Goal: Task Accomplishment & Management: Complete application form

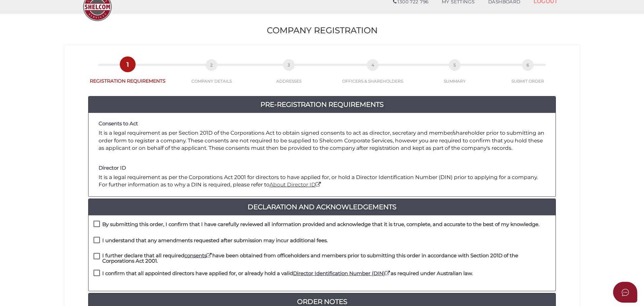
scroll to position [67, 0]
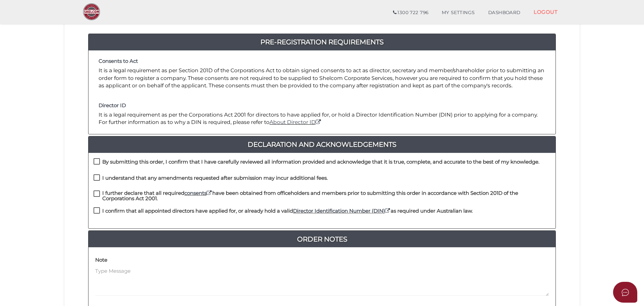
click at [95, 164] on label "By submitting this order, I confirm that I have carefully reviewed all informat…" at bounding box center [317, 163] width 446 height 8
checkbox input "true"
click at [96, 179] on label "I understand that any amendments requested after submission may incur additiona…" at bounding box center [211, 180] width 234 height 8
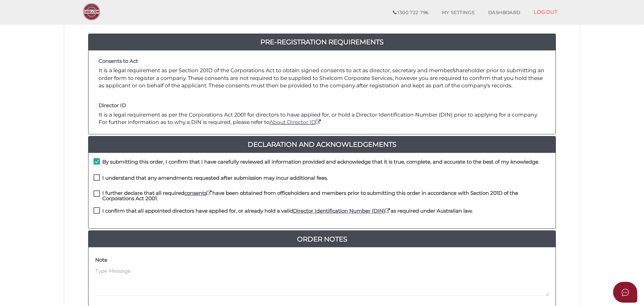
checkbox input "true"
click at [96, 194] on label "I further declare that all required consents have been obtained from officehold…" at bounding box center [322, 195] width 457 height 8
checkbox input "true"
click at [96, 212] on label "I confirm that all appointed directors have applied for, or already hold a vali…" at bounding box center [283, 213] width 379 height 8
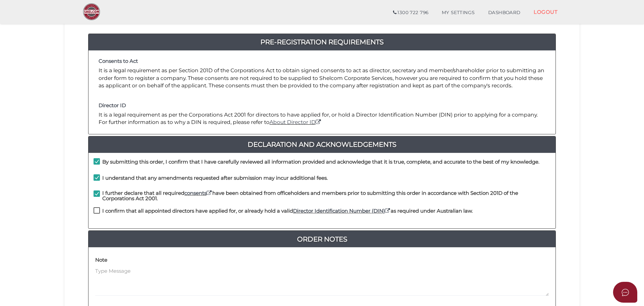
checkbox input "true"
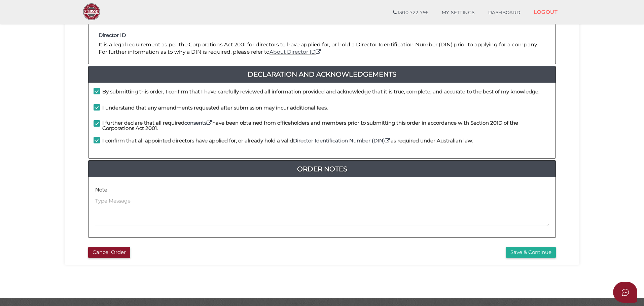
scroll to position [155, 0]
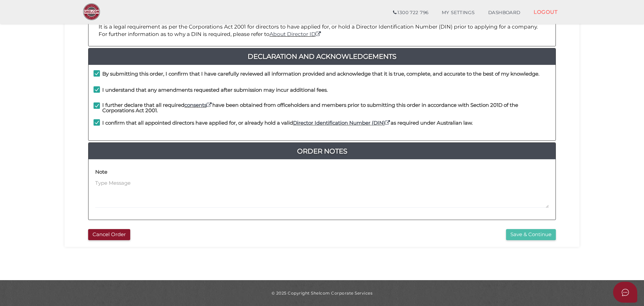
click at [533, 235] on button "Save & Continue" at bounding box center [531, 234] width 50 height 11
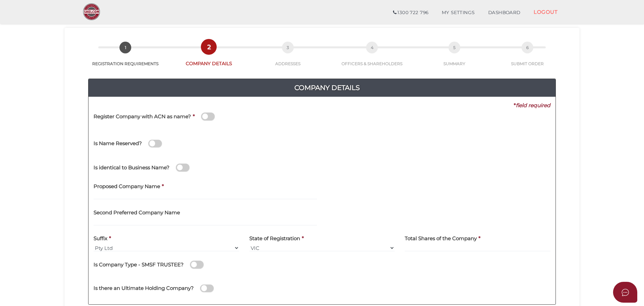
scroll to position [34, 0]
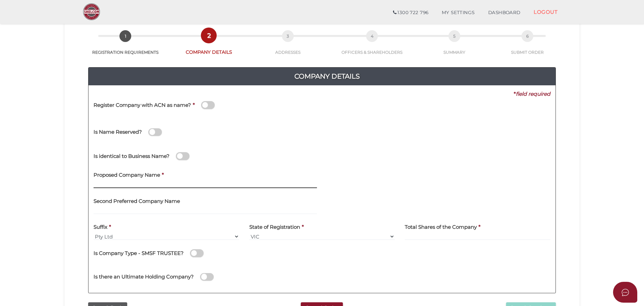
click at [108, 183] on input "text" at bounding box center [205, 184] width 223 height 7
type input "[PERSON_NAME] [PERSON_NAME]"
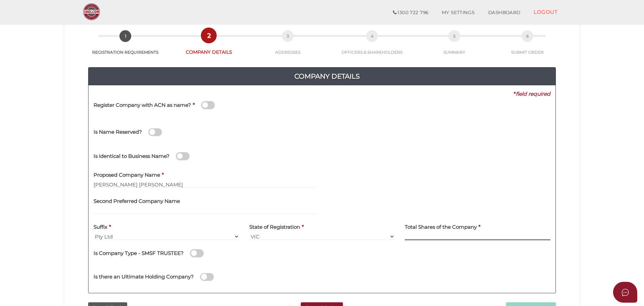
click at [419, 236] on input at bounding box center [478, 236] width 146 height 7
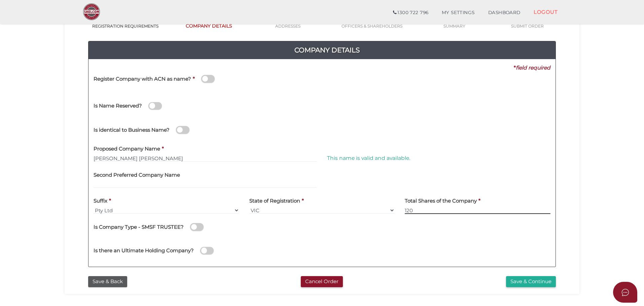
scroll to position [67, 0]
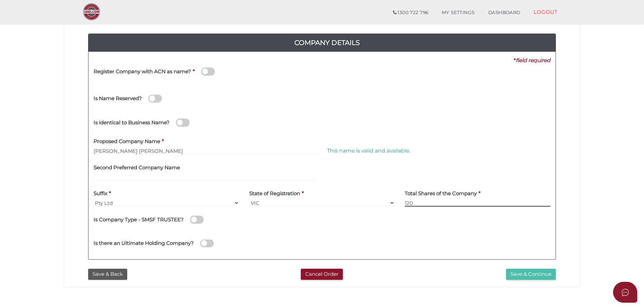
type input "120"
click at [522, 274] on button "Save & Continue" at bounding box center [531, 274] width 50 height 11
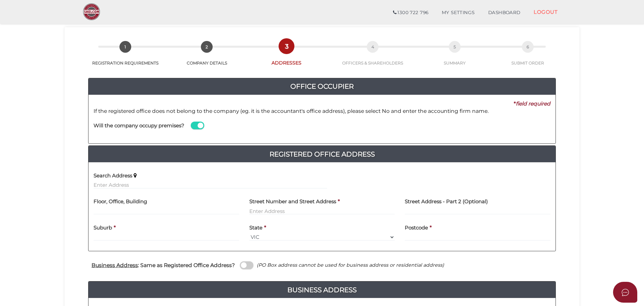
scroll to position [101, 0]
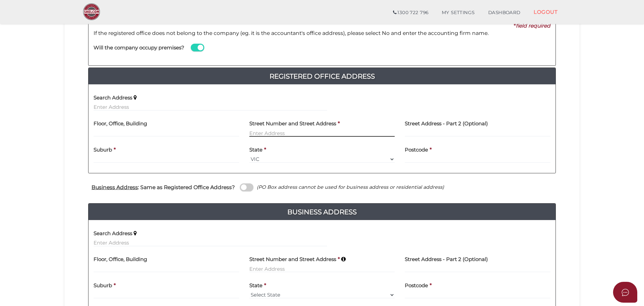
click at [258, 132] on input "text" at bounding box center [322, 133] width 146 height 7
type input "[STREET_ADDRESS][PERSON_NAME]"
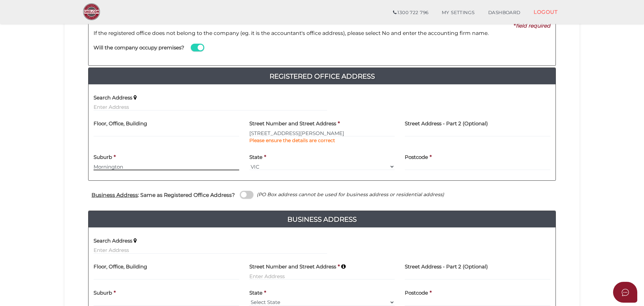
type input "Mornington"
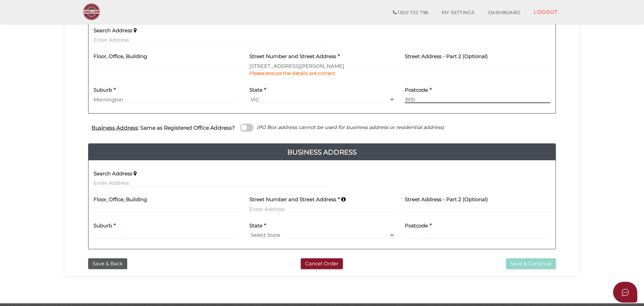
type input "3931"
click at [249, 128] on span at bounding box center [246, 128] width 13 height 8
click at [0, 0] on input "checkbox" at bounding box center [0, 0] width 0 height 0
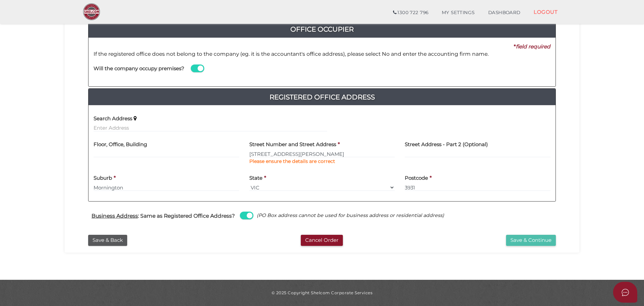
click at [530, 239] on button "Save & Continue" at bounding box center [531, 240] width 50 height 11
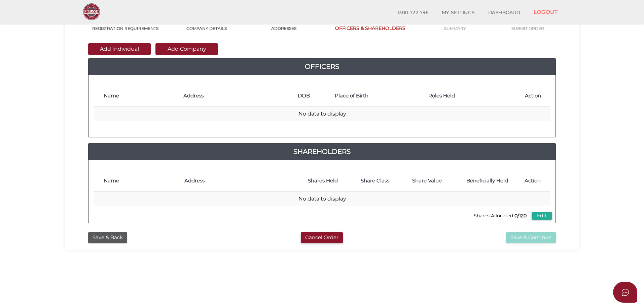
scroll to position [67, 0]
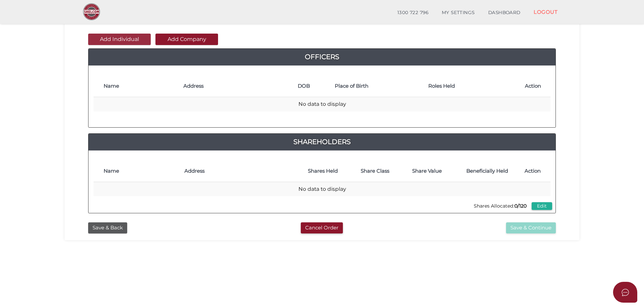
click at [132, 41] on button "Add Individual" at bounding box center [119, 39] width 63 height 11
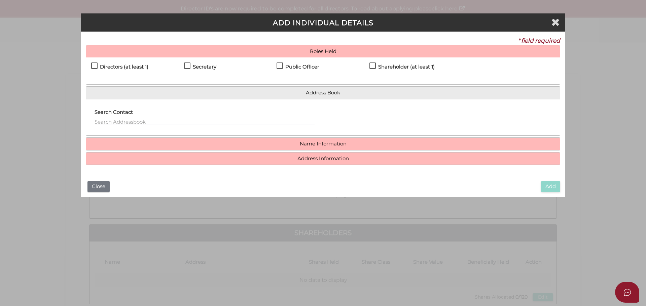
click at [93, 66] on label "Directors (at least 1)" at bounding box center [119, 68] width 57 height 8
checkbox input "true"
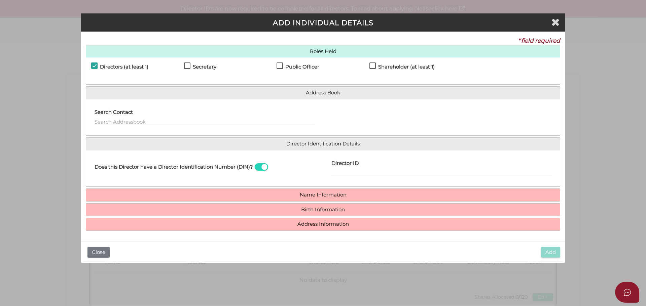
click at [186, 66] on label "Secretary" at bounding box center [200, 68] width 32 height 8
checkbox input "true"
click at [282, 66] on label "Public Officer" at bounding box center [298, 68] width 43 height 8
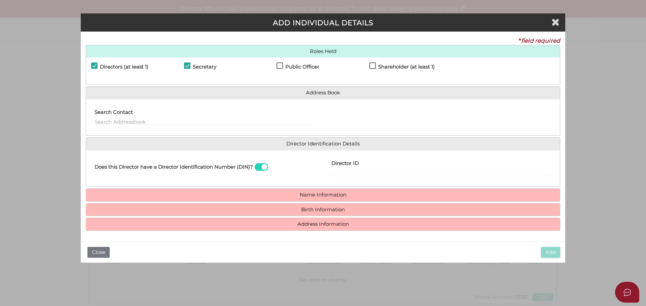
checkbox input "true"
click at [373, 66] on label "Shareholder (at least 1)" at bounding box center [401, 68] width 65 height 8
checkbox input "true"
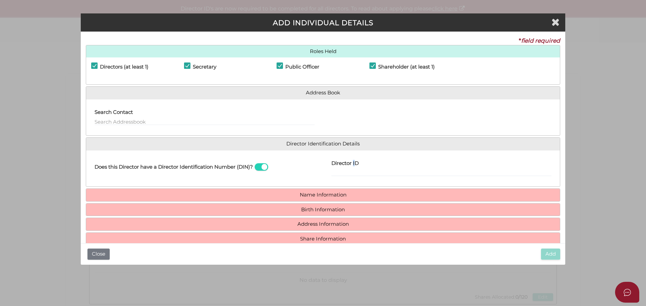
click at [353, 169] on label "Director ID" at bounding box center [344, 163] width 27 height 14
click at [347, 171] on input "Director ID" at bounding box center [441, 172] width 220 height 7
type input "036055598622864"
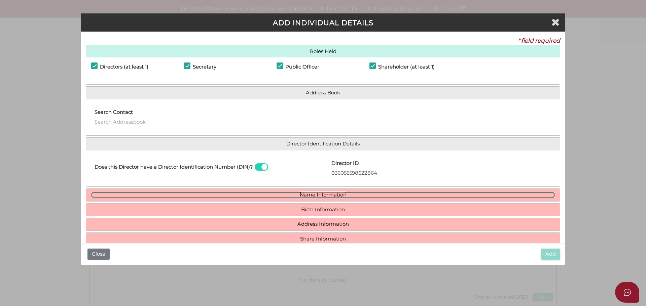
click at [318, 197] on link "Name Information" at bounding box center [323, 195] width 464 height 6
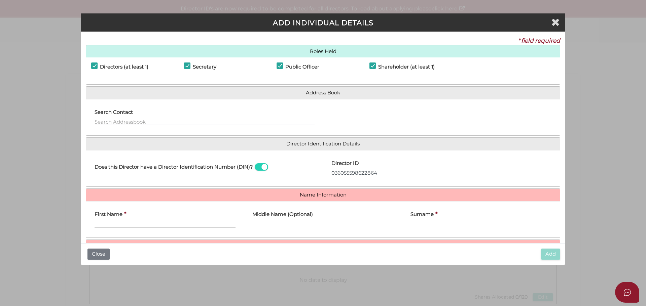
click at [138, 220] on input "First Name" at bounding box center [165, 223] width 141 height 7
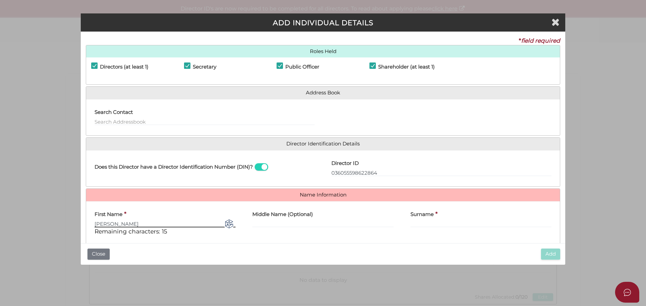
type input "Teena"
type input "Jean"
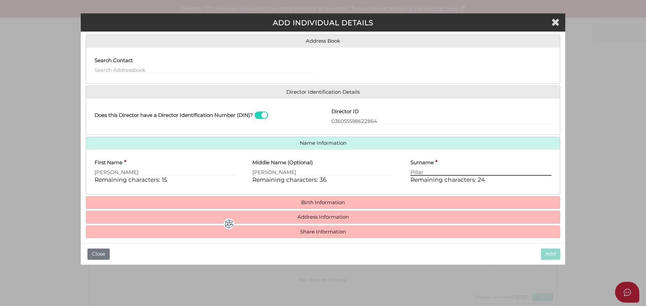
scroll to position [58, 0]
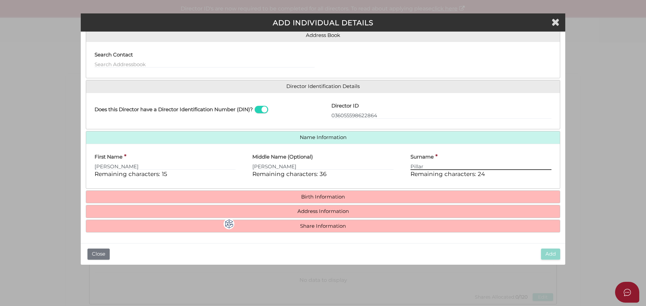
type input "Pillar"
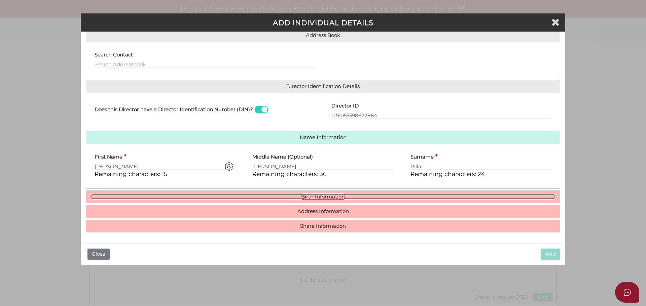
click at [318, 195] on link "Birth Information" at bounding box center [323, 197] width 464 height 6
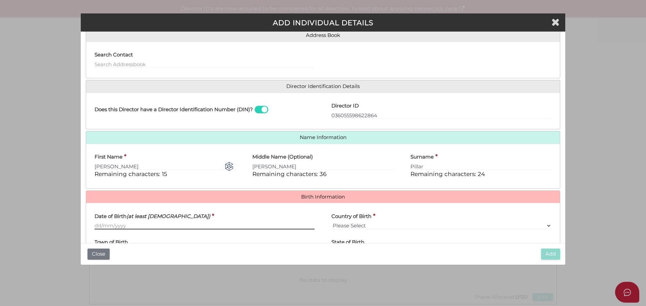
click at [143, 225] on input "Date of Birth (at least 18 years old)" at bounding box center [205, 225] width 220 height 7
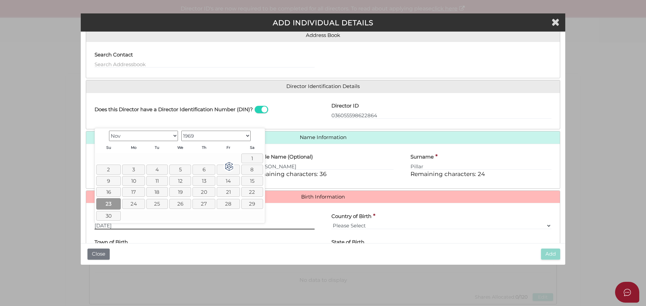
type input "23/11/1969"
click at [111, 204] on link "23" at bounding box center [108, 203] width 25 height 11
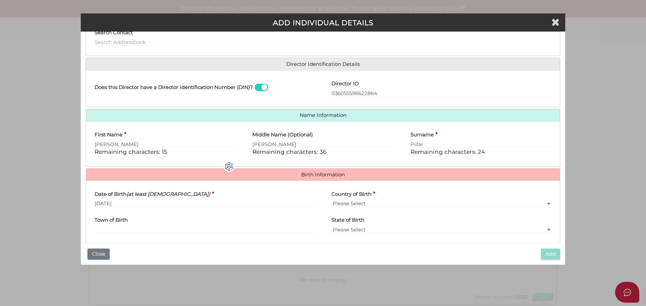
scroll to position [91, 0]
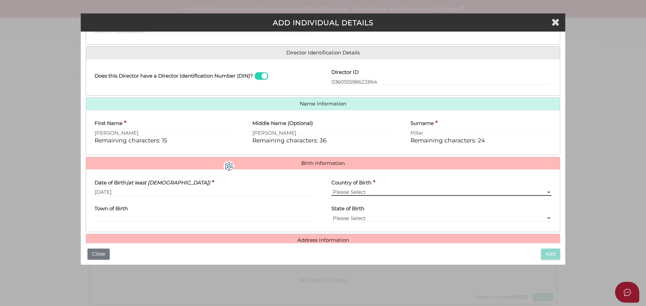
click at [392, 193] on select "Please Select v Australia Afghanistan Albania Algeria American Samoa Andorra An…" at bounding box center [441, 192] width 220 height 7
select select "Australia"
click at [331, 189] on select "Please Select v Australia Afghanistan Albania Algeria American Samoa Andorra An…" at bounding box center [441, 192] width 220 height 7
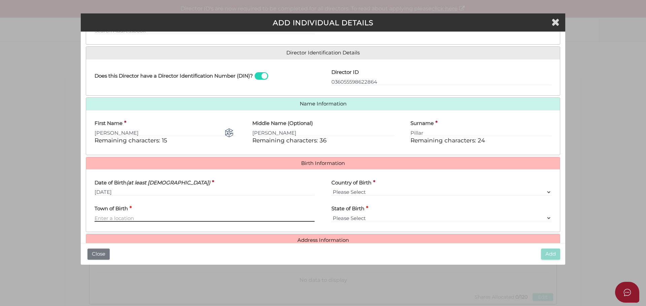
click at [117, 220] on input "Town of Birth" at bounding box center [205, 218] width 220 height 7
type input "Mornington"
select select "VIC"
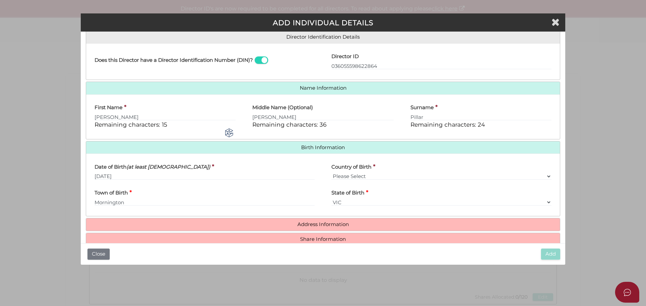
scroll to position [120, 0]
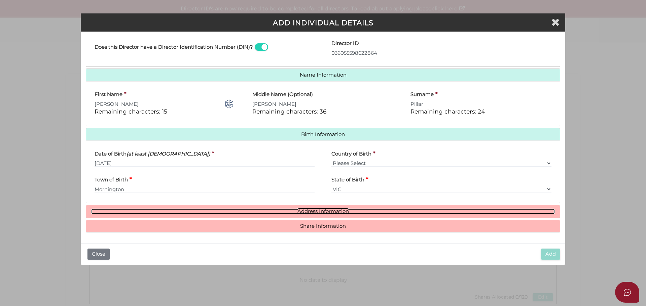
click at [315, 211] on link "Address Information" at bounding box center [323, 212] width 464 height 6
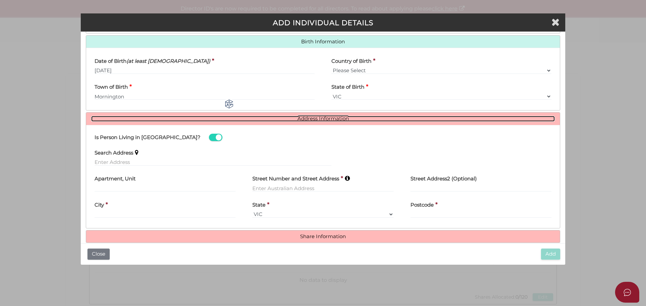
scroll to position [223, 0]
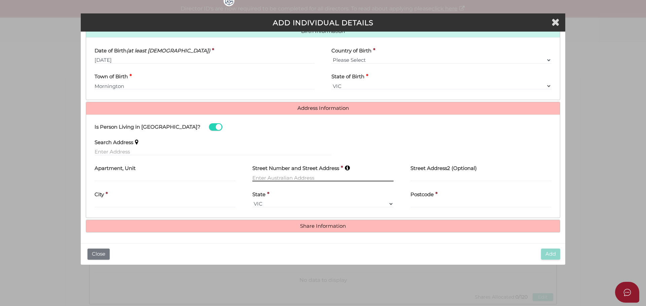
click at [282, 179] on input "text" at bounding box center [322, 177] width 141 height 7
type input "4A Dava Drive"
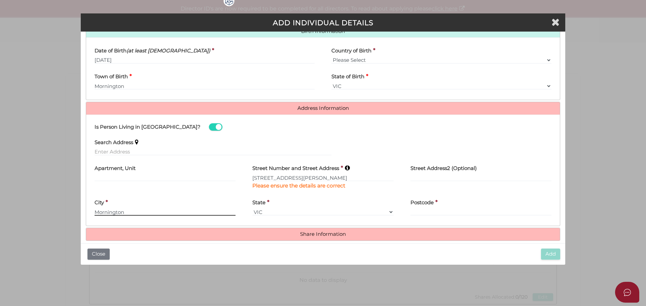
type input "Mornington"
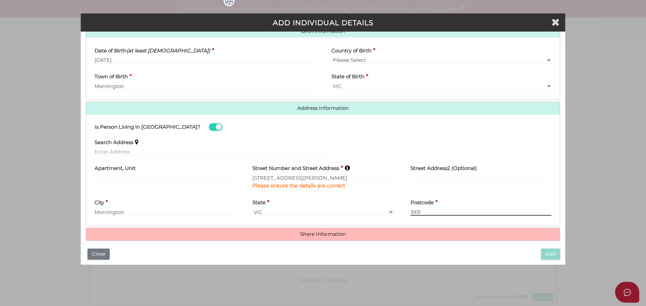
type input "3931"
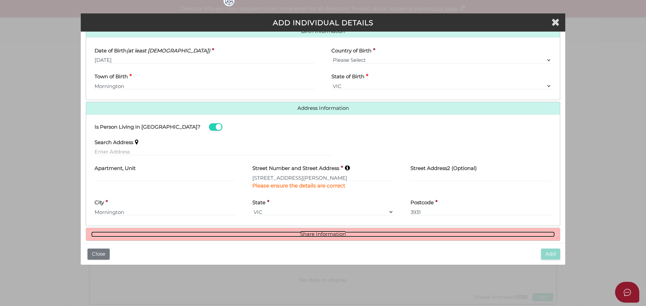
click at [304, 235] on link "Share Information" at bounding box center [323, 235] width 464 height 6
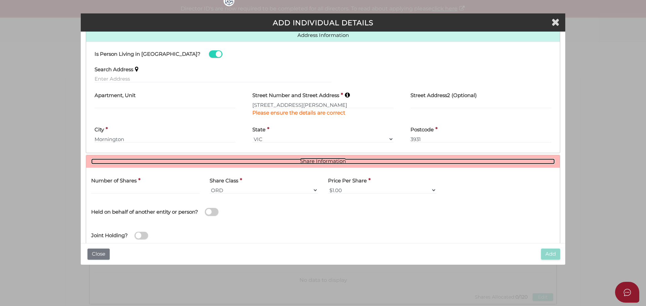
scroll to position [314, 0]
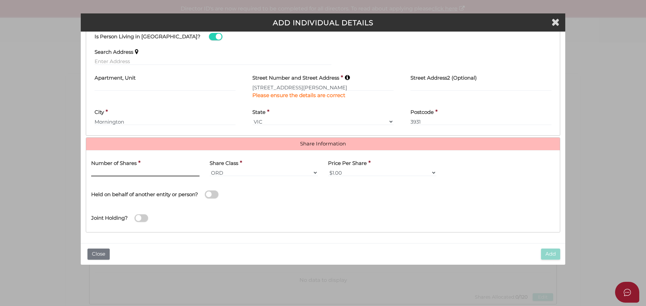
click at [126, 175] on input "text" at bounding box center [145, 172] width 108 height 7
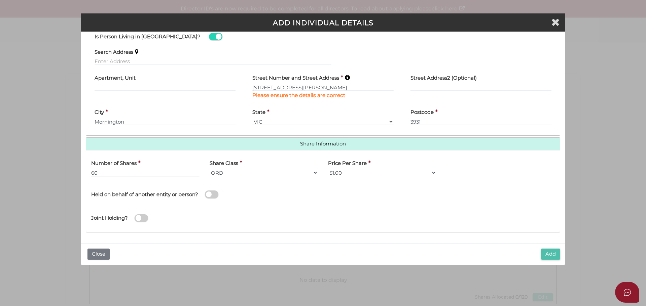
type input "60"
click at [545, 257] on button "Add" at bounding box center [550, 254] width 19 height 11
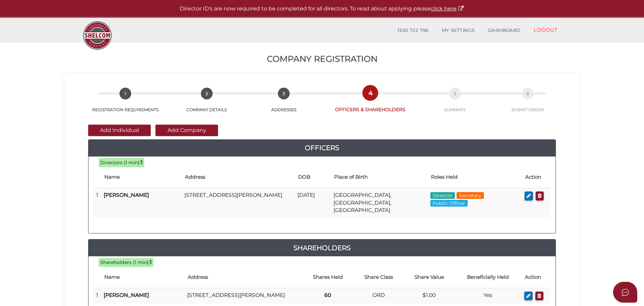
click at [113, 123] on div "Add Individual Add Company Officers 120 59439360823dccdea39c81596b895ebd bc5d59…" at bounding box center [322, 220] width 505 height 214
click at [113, 130] on button "Add Individual" at bounding box center [119, 130] width 63 height 11
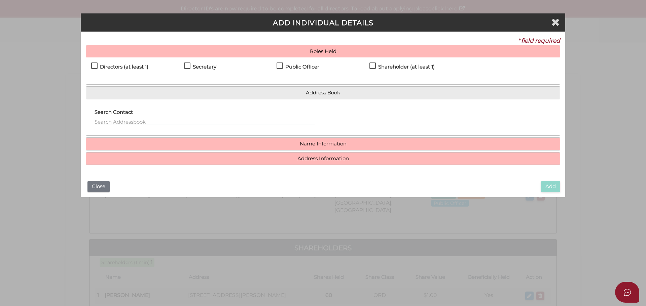
click at [94, 66] on label "Directors (at least 1)" at bounding box center [119, 68] width 57 height 8
checkbox input "true"
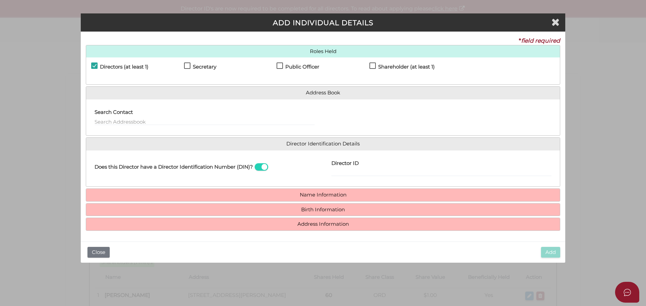
click at [373, 65] on label "Shareholder (at least 1)" at bounding box center [401, 68] width 65 height 8
checkbox input "true"
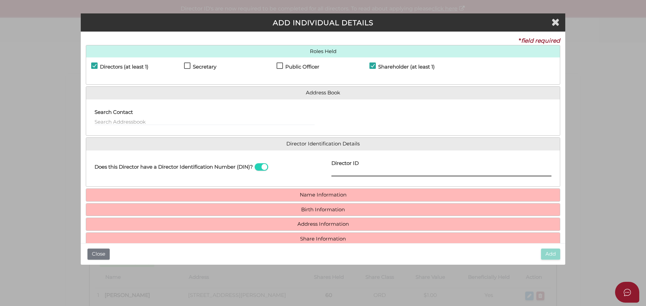
click at [340, 171] on input "Director ID" at bounding box center [441, 172] width 220 height 7
click at [351, 174] on input "Director ID" at bounding box center [441, 172] width 220 height 7
paste input "036027764192561"
type input "036027764192561"
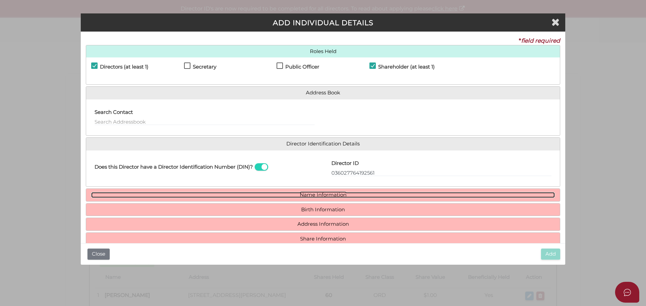
click at [338, 194] on link "Name Information" at bounding box center [323, 195] width 464 height 6
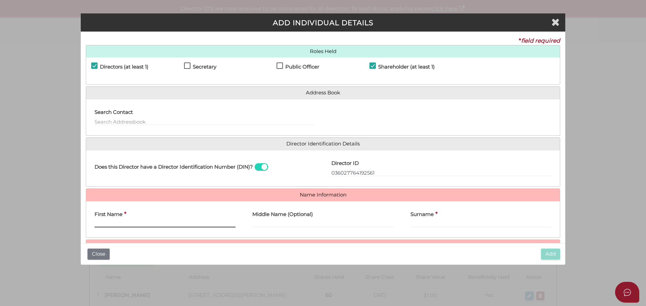
click at [134, 224] on input "First Name" at bounding box center [165, 223] width 141 height 7
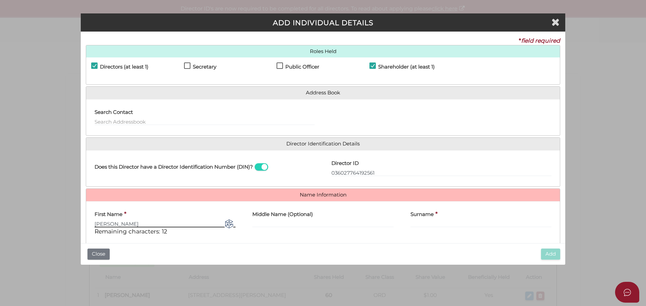
type input "Geoffrey"
type input "Noel"
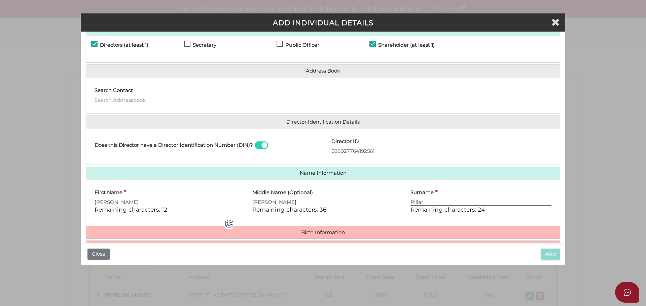
scroll to position [58, 0]
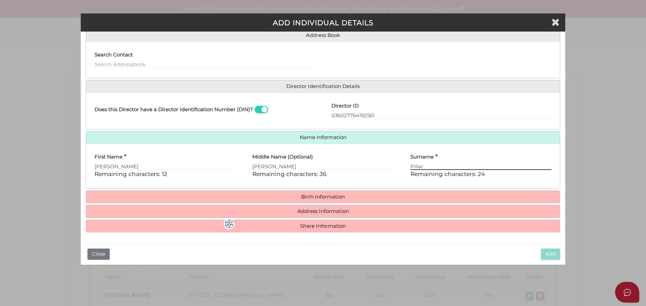
type input "Pillar"
click at [310, 202] on h4 "Birth Information" at bounding box center [323, 197] width 474 height 12
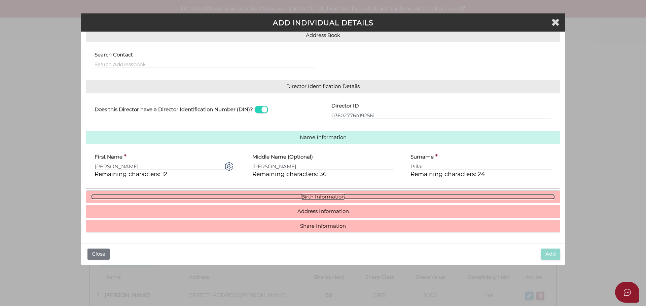
click at [309, 199] on link "Birth Information" at bounding box center [323, 197] width 464 height 6
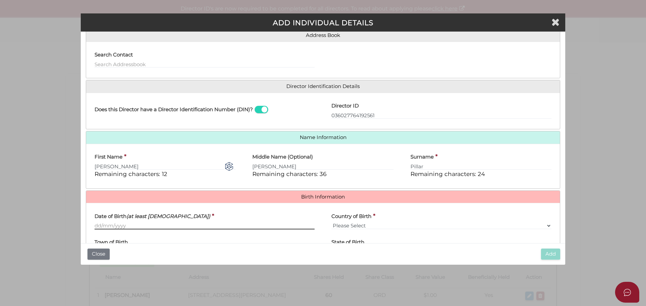
click at [127, 228] on input "Date of Birth (at least 18 years old)" at bounding box center [205, 225] width 220 height 7
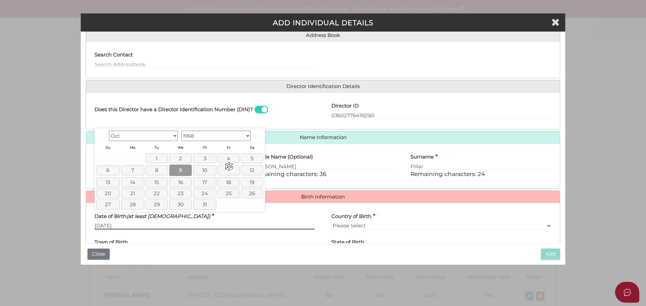
type input "09/10/1968"
click at [179, 173] on link "9" at bounding box center [180, 170] width 23 height 11
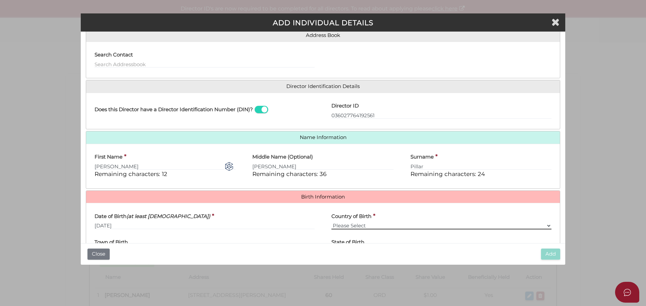
click at [352, 223] on select "Please Select v Australia Afghanistan Albania Algeria American Samoa Andorra An…" at bounding box center [441, 225] width 220 height 7
select select "Australia"
click at [331, 222] on select "Please Select v Australia Afghanistan Albania Algeria American Samoa Andorra An…" at bounding box center [441, 225] width 220 height 7
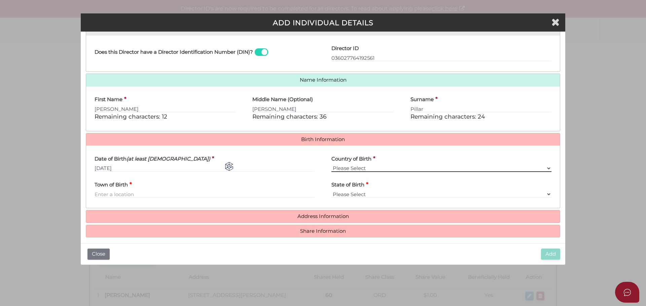
scroll to position [120, 0]
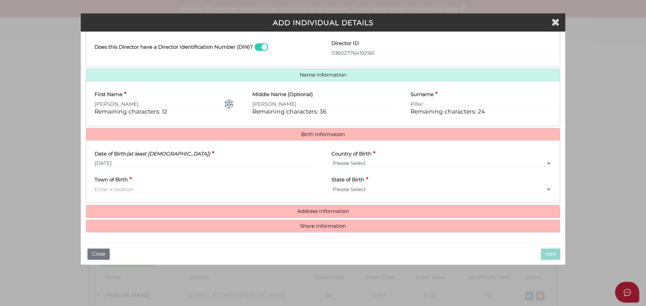
click at [107, 184] on label "Town of Birth" at bounding box center [111, 179] width 33 height 14
click at [107, 186] on input "Town of Birth" at bounding box center [205, 189] width 220 height 7
type input "Dandenong"
select select "VIC"
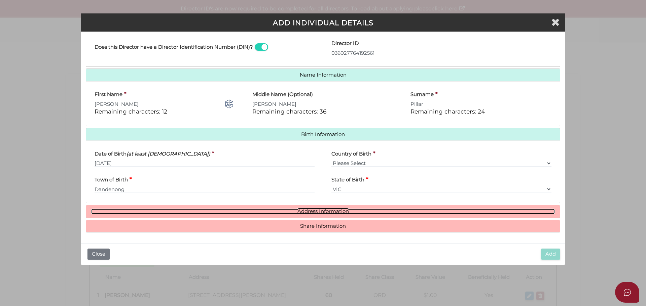
click at [330, 210] on link "Address Information" at bounding box center [323, 212] width 464 height 6
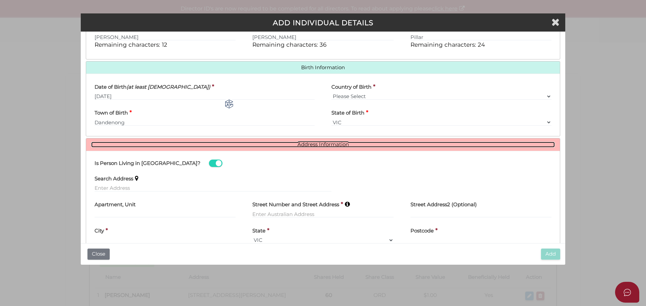
scroll to position [187, 0]
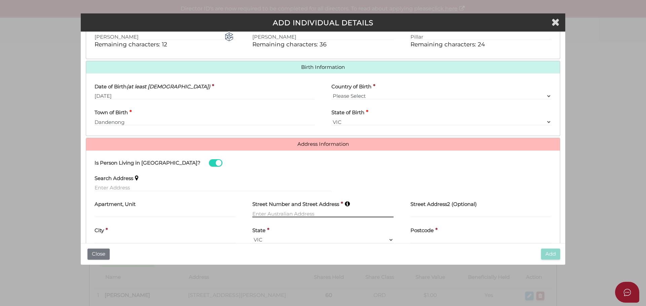
click at [279, 214] on input "text" at bounding box center [322, 213] width 141 height 7
type input "4A Dava Drive"
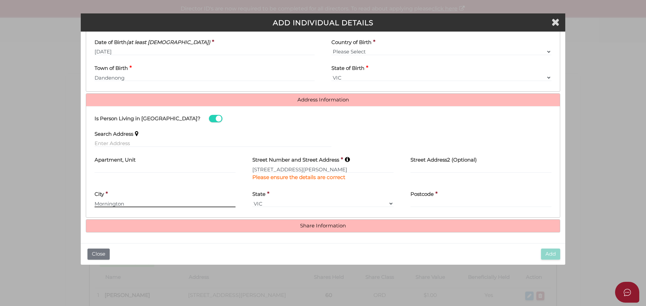
type input "Mornington"
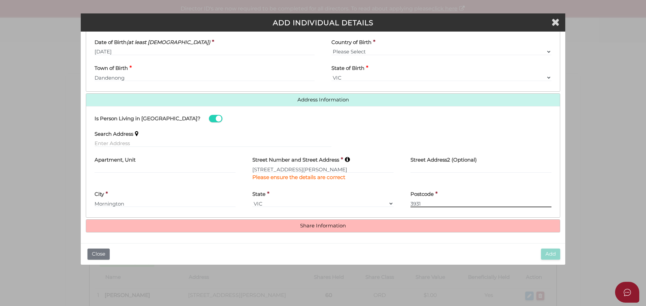
type input "3931"
click at [326, 222] on h4 "Share Information" at bounding box center [323, 226] width 474 height 12
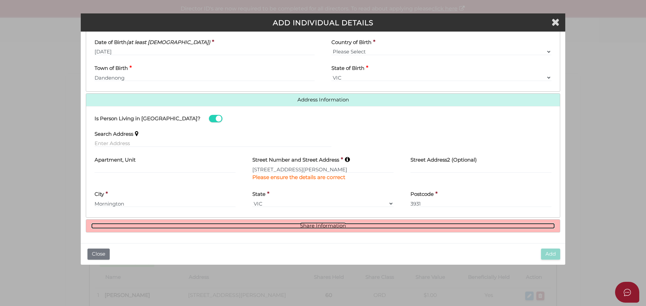
click at [326, 225] on link "Share Information" at bounding box center [323, 226] width 464 height 6
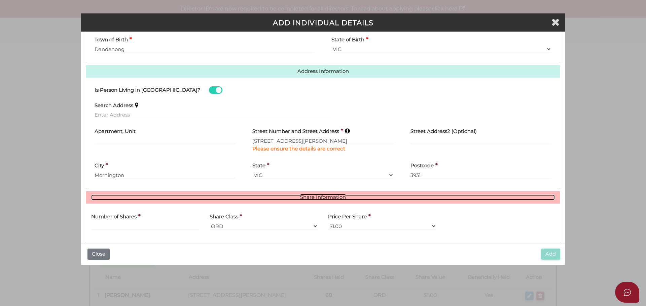
scroll to position [299, 0]
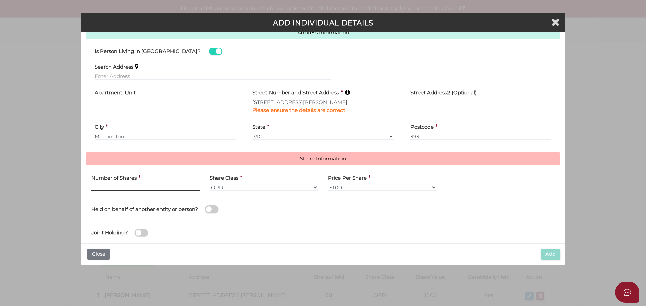
click at [121, 188] on input "text" at bounding box center [145, 187] width 108 height 7
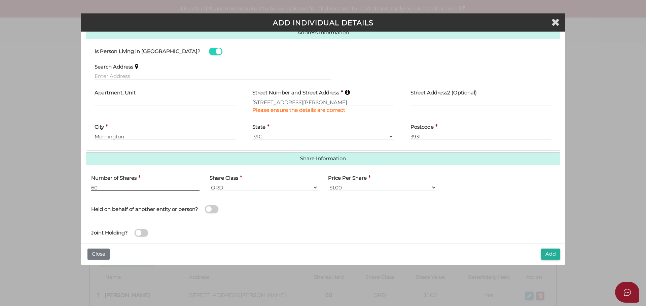
type input "60"
click at [548, 254] on button "Add" at bounding box center [550, 254] width 19 height 11
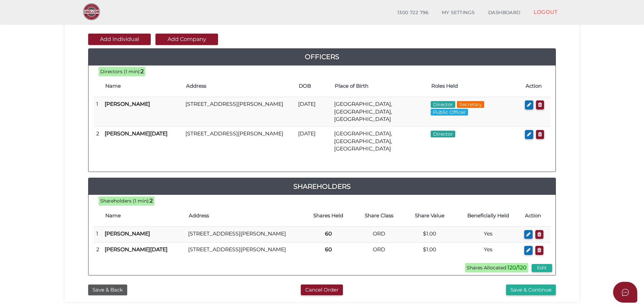
scroll to position [101, 0]
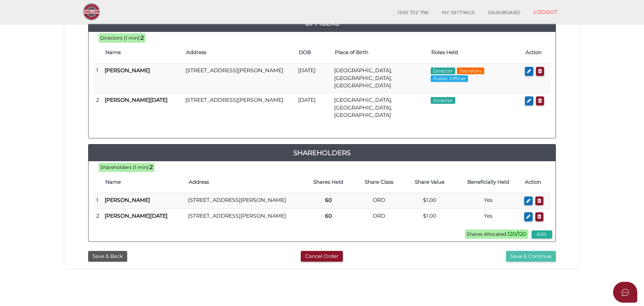
click at [544, 251] on button "Save & Continue" at bounding box center [531, 256] width 50 height 11
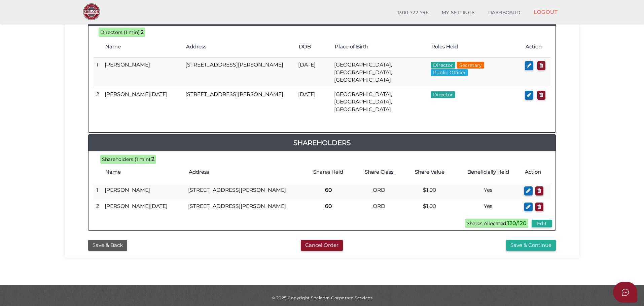
scroll to position [333, 0]
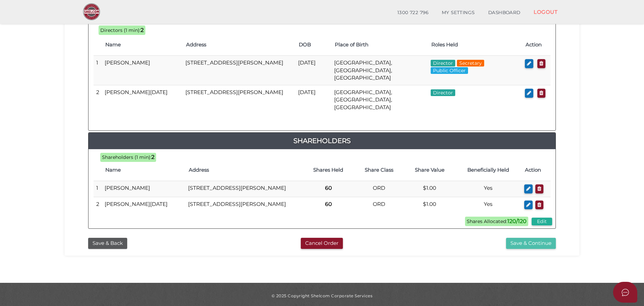
click at [528, 243] on button "Save & Continue" at bounding box center [531, 243] width 50 height 11
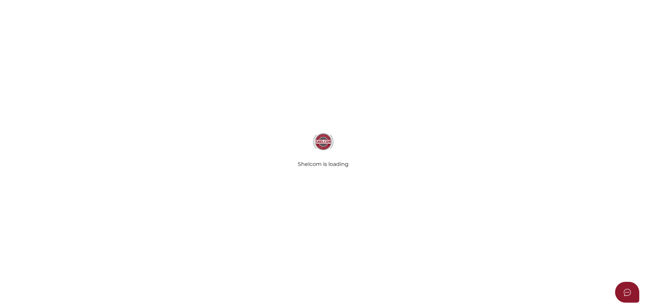
select select "Comb Binding"
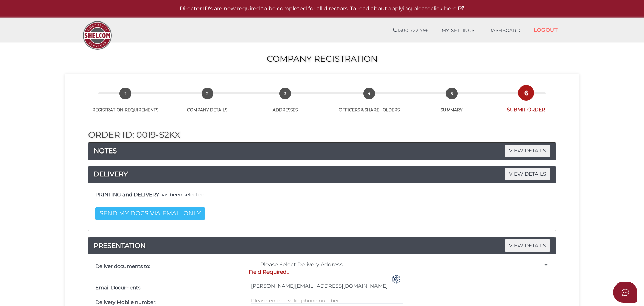
click at [167, 216] on button "SEND MY DOCS VIA EMAIL ONLY" at bounding box center [150, 214] width 110 height 12
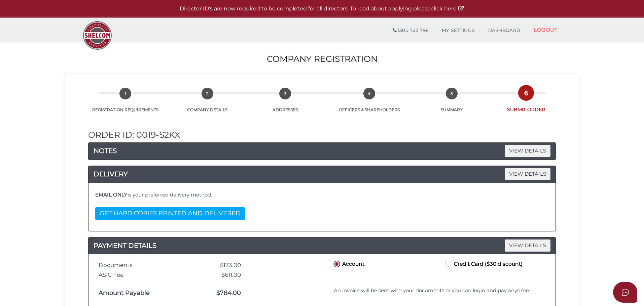
click at [449, 265] on label "Credit Card ($30 discount)" at bounding box center [483, 264] width 79 height 8
radio input "true"
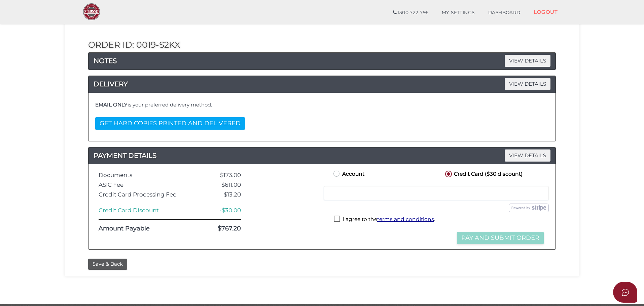
scroll to position [67, 0]
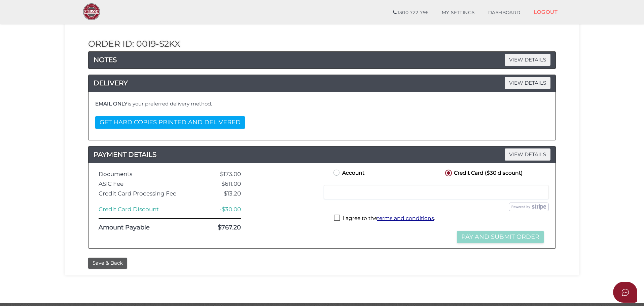
click at [338, 217] on label "I agree to the terms and conditions ." at bounding box center [384, 219] width 101 height 8
checkbox input "true"
click at [479, 239] on button "Pay and Submit Order" at bounding box center [500, 237] width 87 height 12
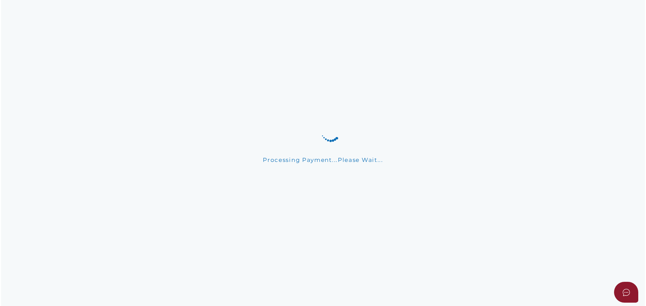
scroll to position [0, 0]
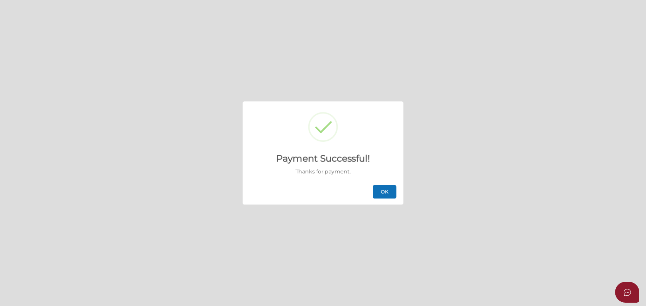
click at [388, 196] on button "OK" at bounding box center [385, 191] width 24 height 13
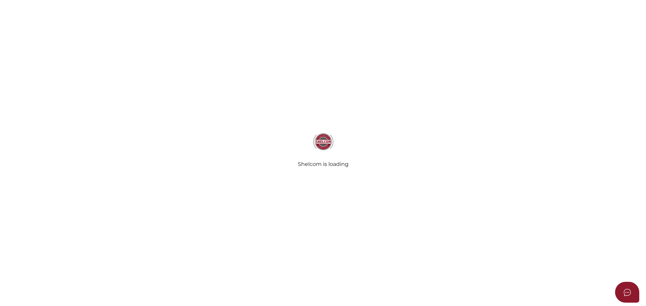
select select
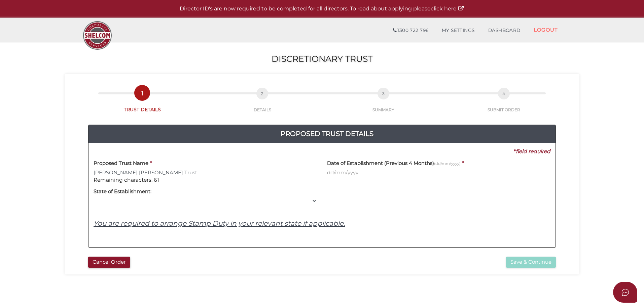
type input "[PERSON_NAME] [PERSON_NAME] Trust"
click at [362, 176] on input "text" at bounding box center [438, 172] width 223 height 7
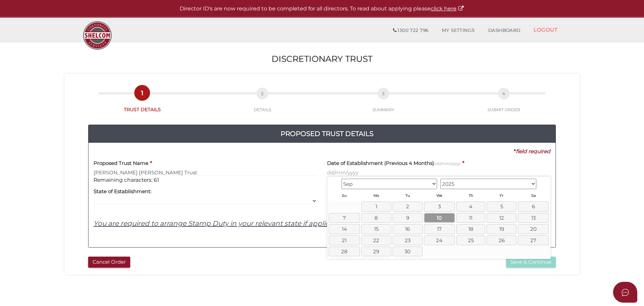
click at [443, 219] on link "10" at bounding box center [439, 218] width 31 height 10
type input "[DATE]"
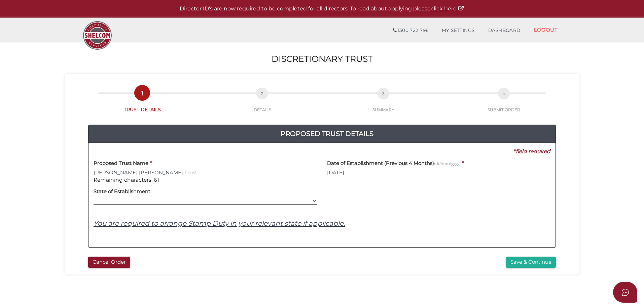
click at [131, 200] on select "VIC ACT [GEOGRAPHIC_DATA] [GEOGRAPHIC_DATA] QLD [GEOGRAPHIC_DATA] [GEOGRAPHIC_D…" at bounding box center [205, 200] width 223 height 7
select select "VIC"
click at [94, 197] on select "VIC ACT [GEOGRAPHIC_DATA] [GEOGRAPHIC_DATA] QLD [GEOGRAPHIC_DATA] [GEOGRAPHIC_D…" at bounding box center [205, 200] width 223 height 7
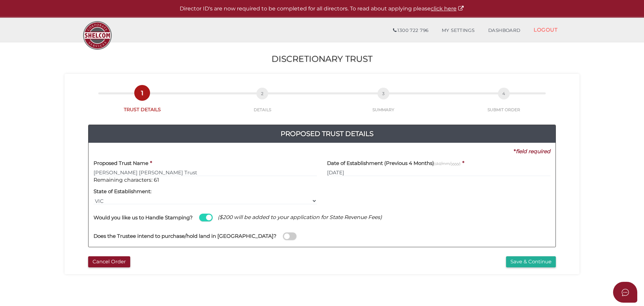
click at [204, 219] on span at bounding box center [205, 218] width 13 height 8
click at [0, 0] on input "checkbox" at bounding box center [0, 0] width 0 height 0
click at [513, 265] on button "Save & Continue" at bounding box center [531, 262] width 50 height 11
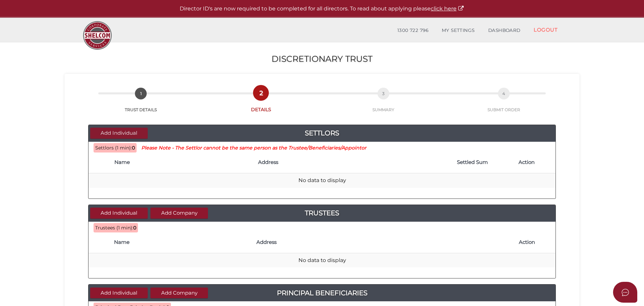
click at [115, 133] on button "Add Individual" at bounding box center [119, 133] width 58 height 11
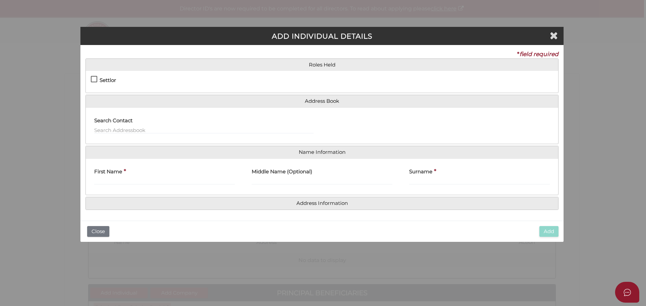
click at [94, 78] on label "Settlor" at bounding box center [103, 82] width 25 height 8
checkbox input "true"
type input "10"
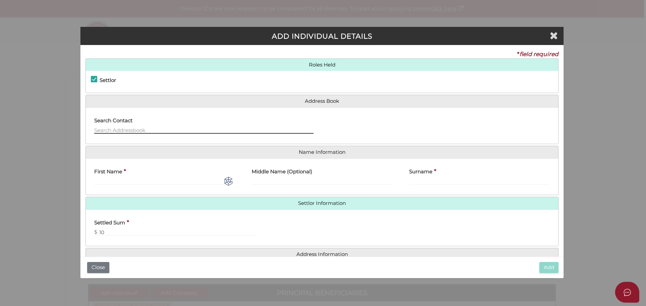
click at [117, 129] on input "text" at bounding box center [203, 130] width 219 height 7
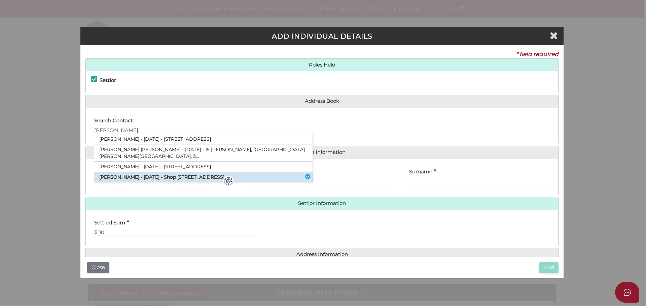
click at [169, 172] on li "Luke Wade - 07/11/2025 - Shop 3 / 4 Eramosa Road East, Somerville, VIC, 3912" at bounding box center [203, 177] width 218 height 10
type input "Luke"
type input "Wade"
type input "Shop 3 / 4 Eramosa Road East"
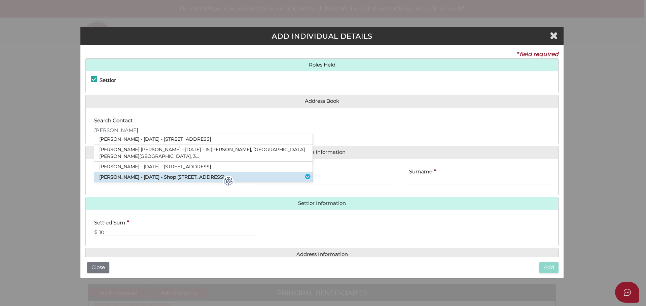
type input "Somerville"
type input "3912"
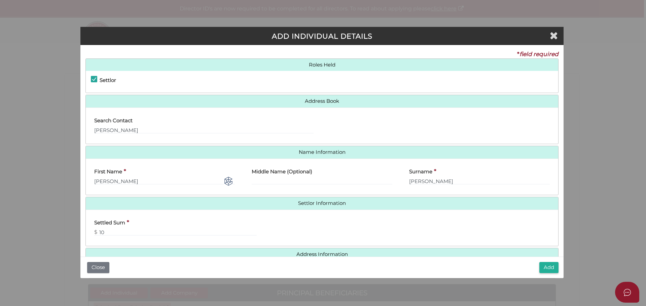
scroll to position [15, 0]
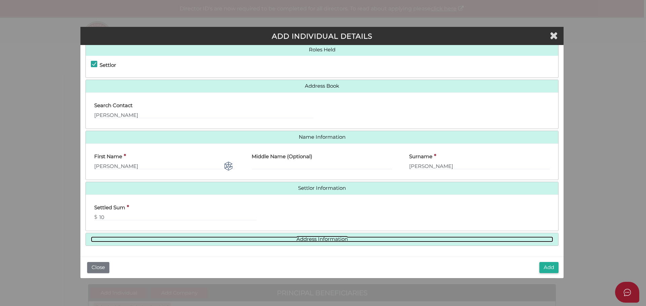
click at [337, 239] on link "Address Information" at bounding box center [322, 240] width 462 height 6
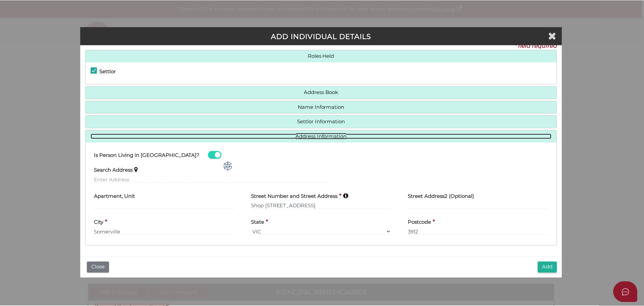
scroll to position [9, 0]
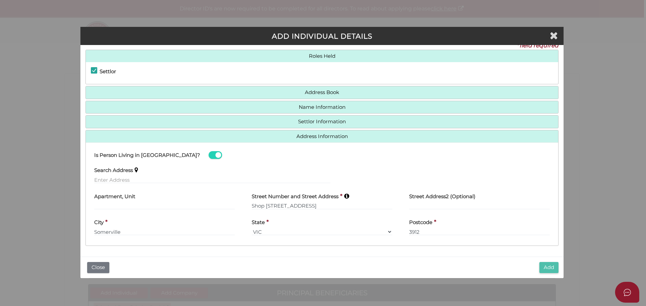
click at [549, 266] on button "Add" at bounding box center [548, 267] width 19 height 11
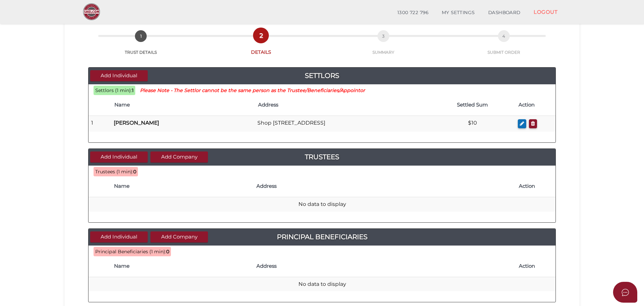
scroll to position [67, 0]
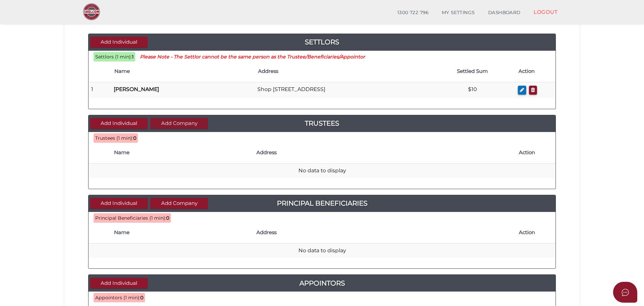
click at [183, 126] on button "Add Company" at bounding box center [179, 123] width 58 height 11
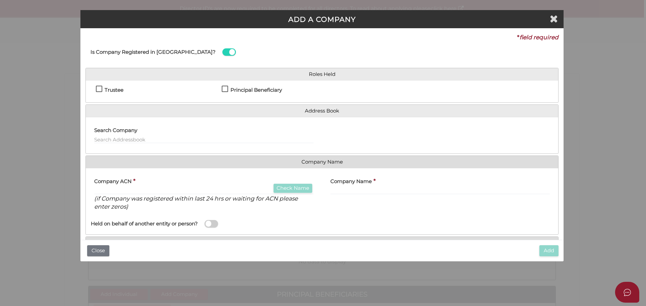
click at [99, 89] on label "Trustee" at bounding box center [110, 91] width 28 height 8
checkbox input "true"
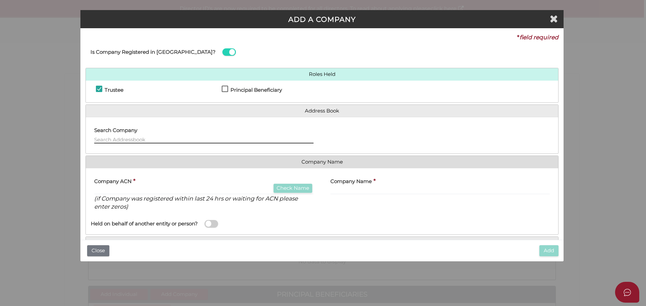
click at [131, 140] on input "text" at bounding box center [203, 139] width 219 height 7
click at [123, 185] on label "Company ACN" at bounding box center [112, 181] width 37 height 14
click at [124, 188] on input "text" at bounding box center [203, 190] width 219 height 7
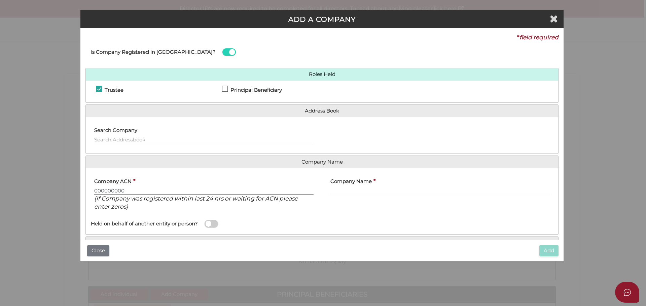
type input "000000000"
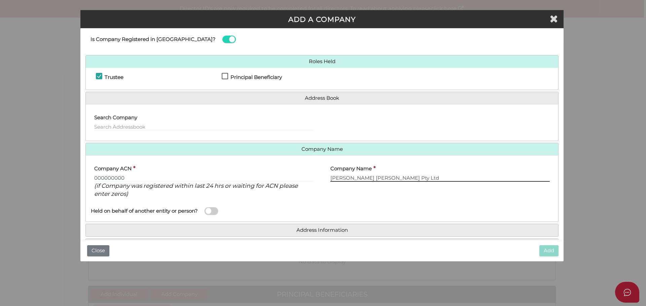
scroll to position [35, 0]
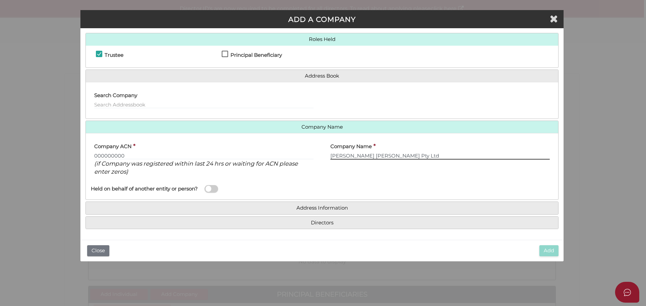
type input "Harvey's Hill Pty Ltd"
click at [216, 190] on span at bounding box center [211, 189] width 13 height 8
click at [0, 0] on input "checkbox" at bounding box center [0, 0] width 0 height 0
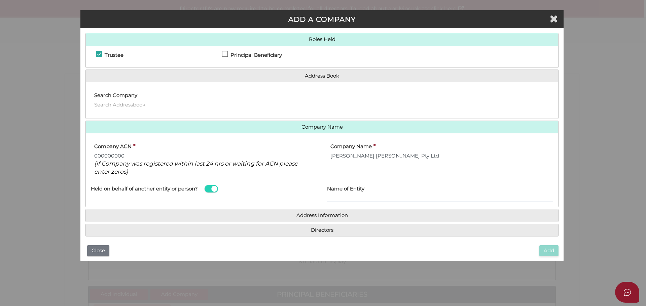
click at [208, 190] on span at bounding box center [211, 189] width 13 height 8
click at [0, 0] on input "checkbox" at bounding box center [0, 0] width 0 height 0
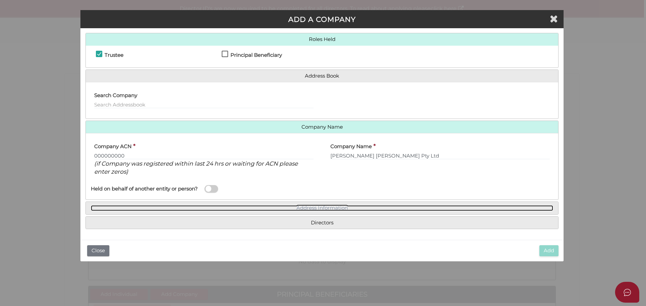
click at [330, 206] on link "Address Information" at bounding box center [322, 209] width 462 height 6
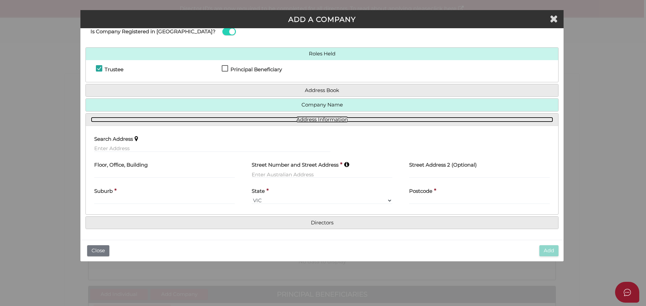
scroll to position [21, 0]
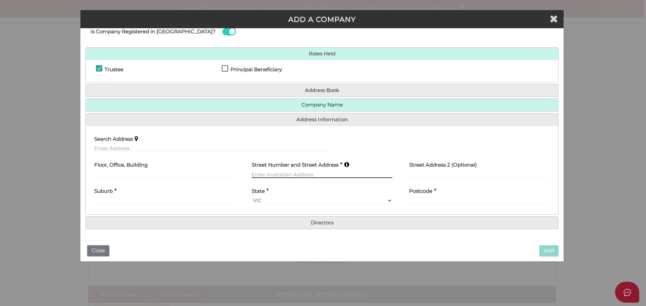
click at [278, 174] on input "text" at bounding box center [322, 174] width 141 height 7
type input "[STREET_ADDRESS][PERSON_NAME]"
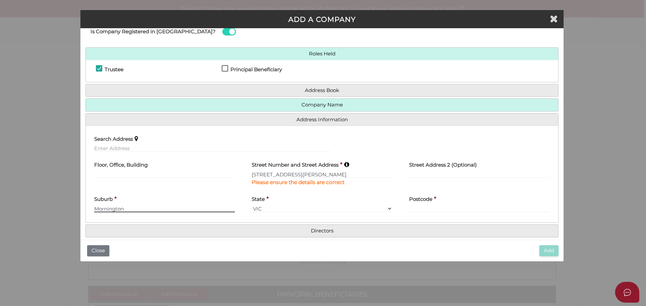
type input "Mornington"
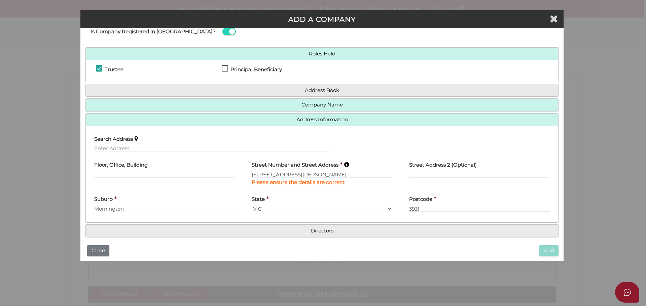
scroll to position [29, 0]
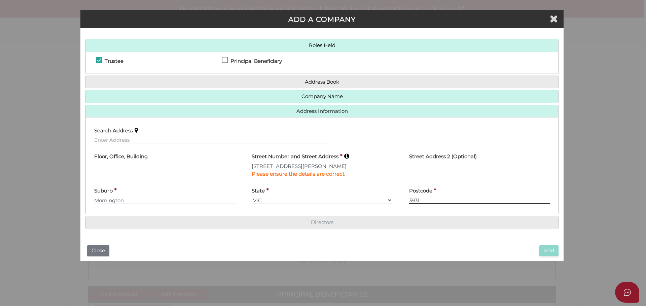
type input "3931"
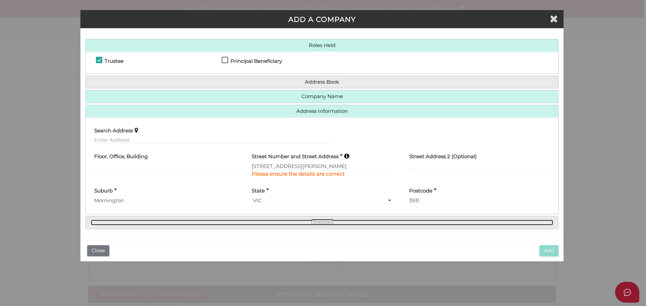
click at [318, 222] on link "Directors" at bounding box center [322, 223] width 462 height 6
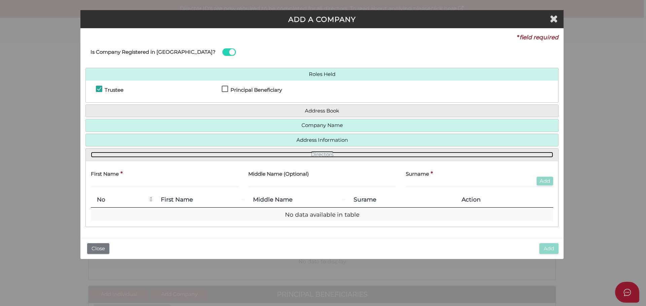
scroll to position [0, 0]
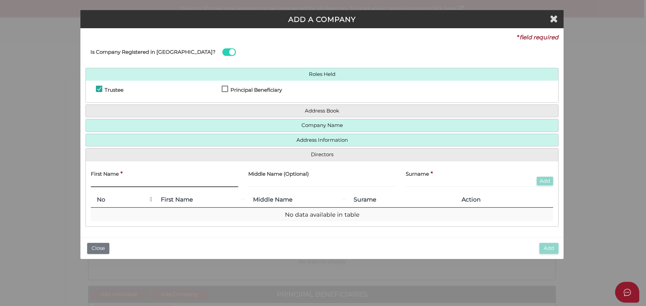
click at [113, 184] on input "text" at bounding box center [164, 183] width 147 height 7
type input "[PERSON_NAME]"
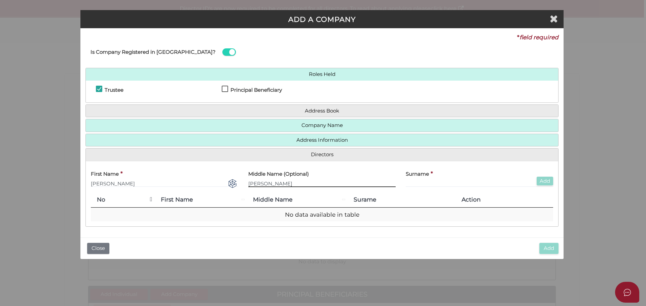
type input "[PERSON_NAME]"
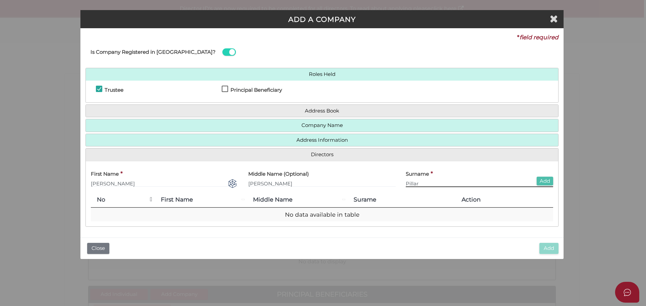
type input "Pillar"
click at [548, 182] on button "Add" at bounding box center [545, 181] width 16 height 9
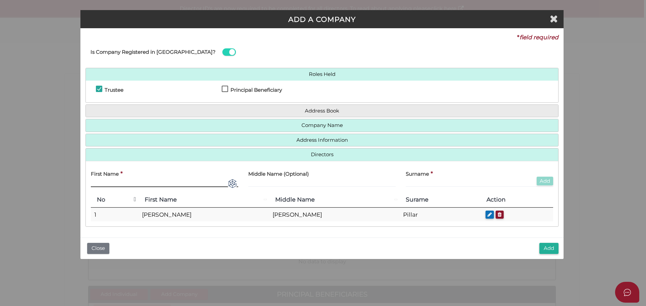
click at [124, 181] on input "text" at bounding box center [164, 183] width 147 height 7
type input "Geoffrey"
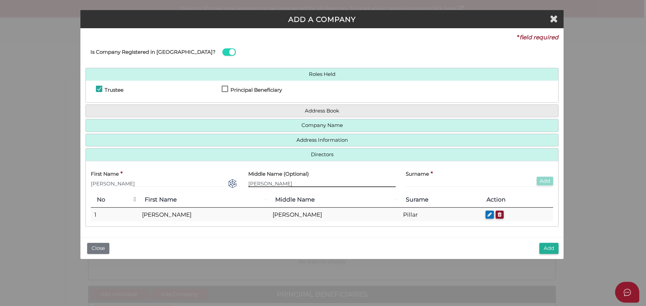
type input "Noel"
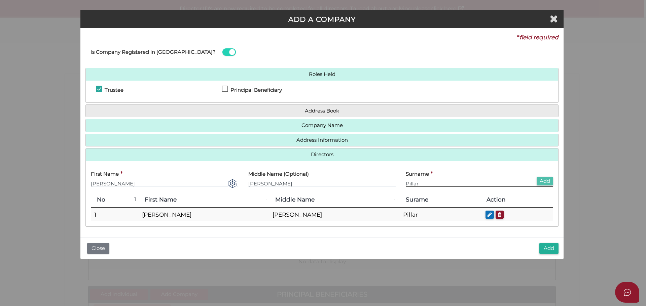
type input "Pillar"
click at [542, 181] on button "Add" at bounding box center [545, 181] width 16 height 9
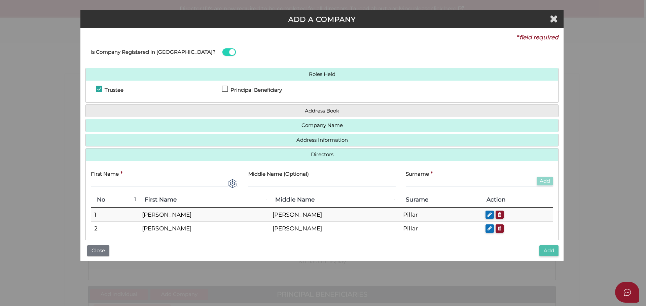
click at [553, 254] on button "Add" at bounding box center [548, 251] width 19 height 11
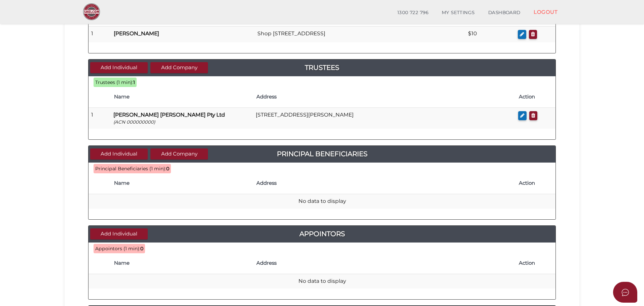
scroll to position [135, 0]
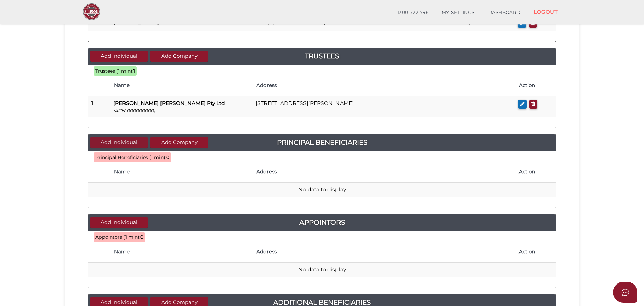
click at [107, 143] on button "Add Individual" at bounding box center [119, 142] width 58 height 11
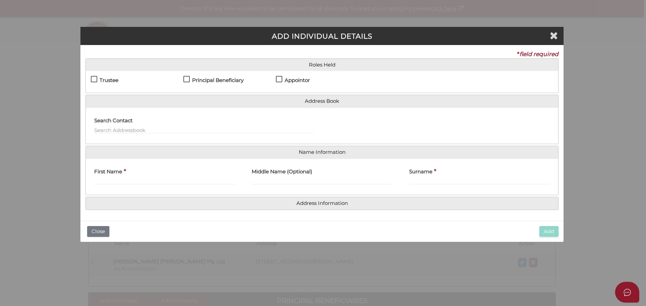
click at [187, 80] on label "Principal Beneficiary" at bounding box center [213, 82] width 60 height 8
checkbox input "true"
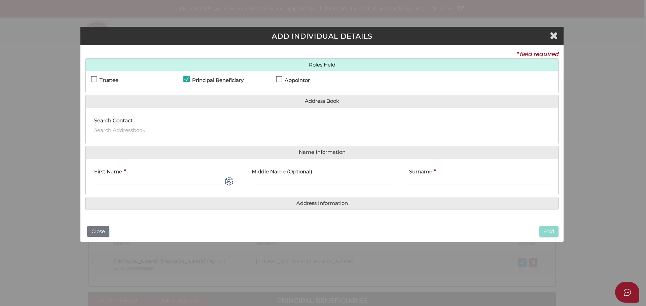
click at [278, 80] on label "Appointor" at bounding box center [293, 82] width 34 height 8
checkbox input "true"
click at [168, 182] on input "First Name" at bounding box center [164, 181] width 141 height 7
type input "[PERSON_NAME]"
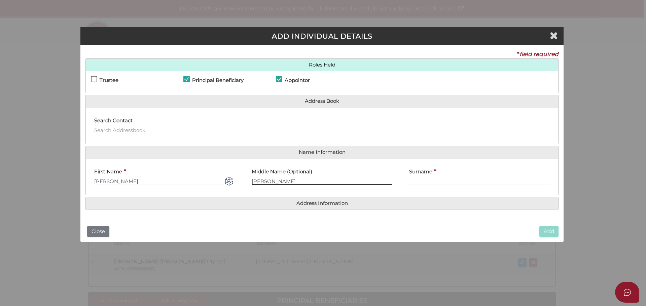
type input "[PERSON_NAME]"
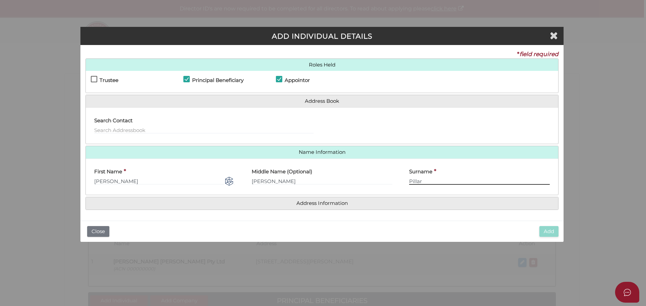
type input "Pillar"
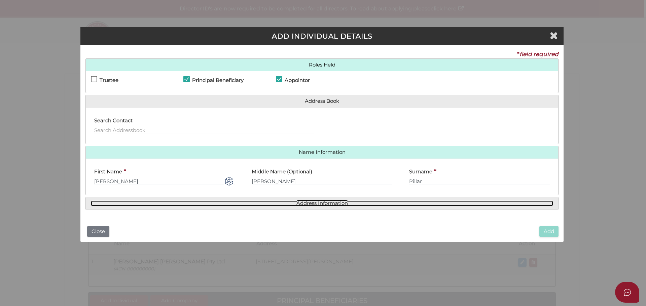
click at [306, 206] on link "Address Information" at bounding box center [322, 204] width 462 height 6
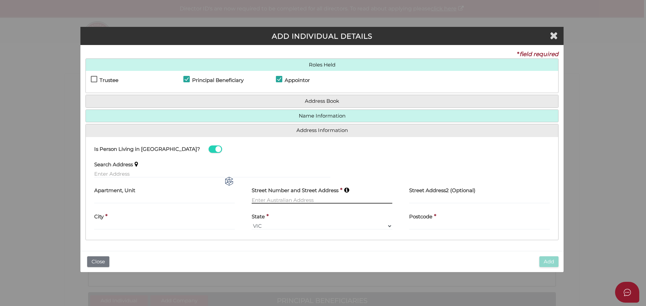
click at [275, 200] on input "text" at bounding box center [322, 199] width 141 height 7
type input "[STREET_ADDRESS][PERSON_NAME]"
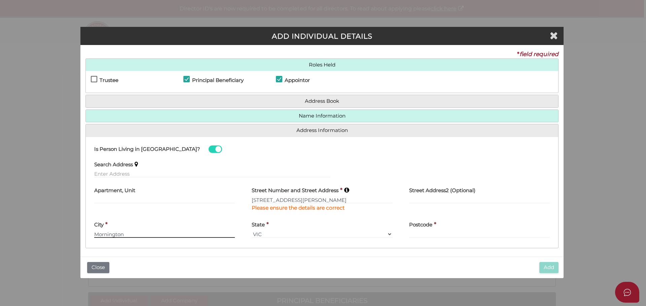
type input "Mornington"
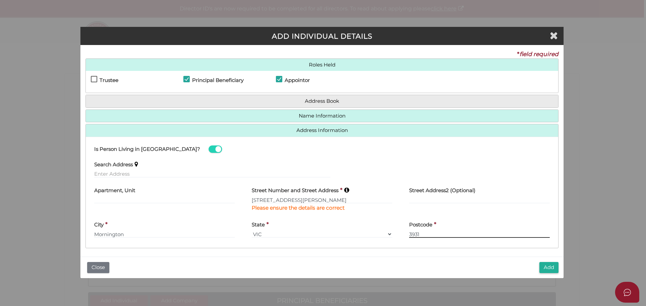
type input "3931"
drag, startPoint x: 545, startPoint y: 266, endPoint x: 532, endPoint y: 260, distance: 14.3
click at [545, 266] on button "Add" at bounding box center [548, 267] width 19 height 11
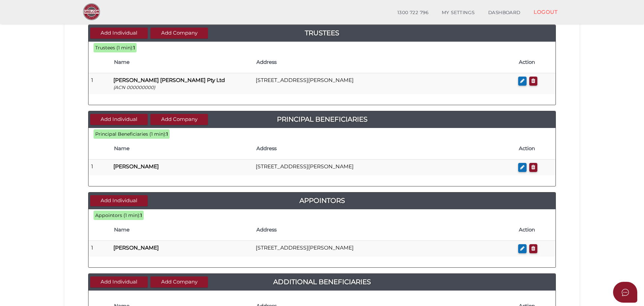
scroll to position [168, 0]
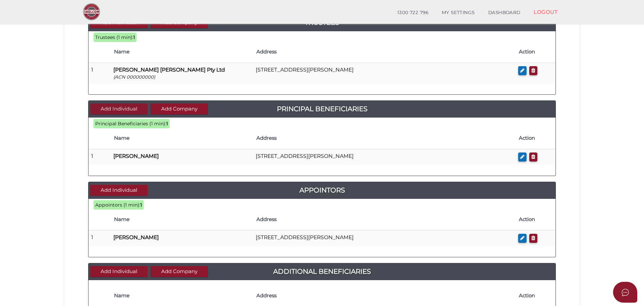
click at [111, 107] on button "Add Individual" at bounding box center [119, 109] width 58 height 11
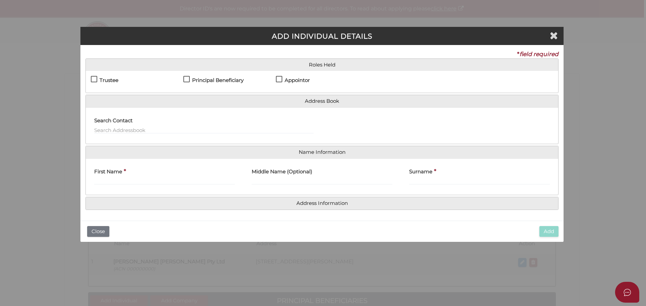
click at [185, 82] on label "Principal Beneficiary" at bounding box center [213, 82] width 60 height 8
checkbox input "true"
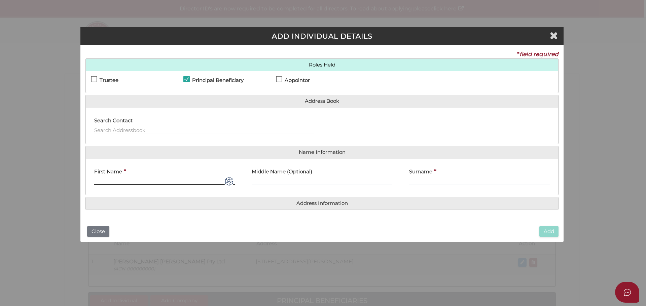
click at [131, 182] on input "First Name" at bounding box center [164, 181] width 141 height 7
type input "Geoffrey"
type input "Noel"
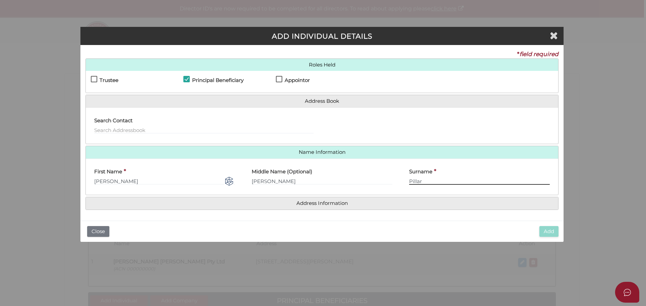
type input "Pillar"
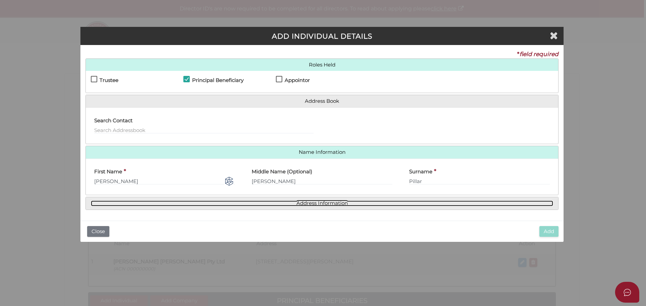
click at [337, 201] on link "Address Information" at bounding box center [322, 204] width 462 height 6
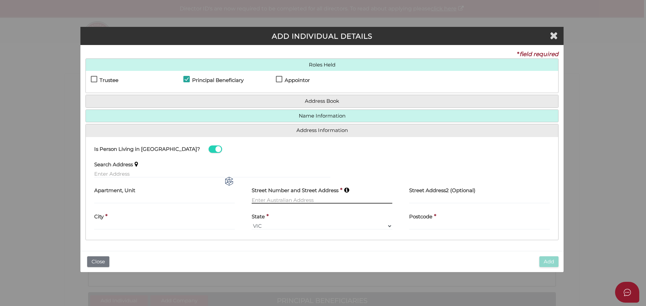
click at [283, 200] on input "text" at bounding box center [322, 199] width 141 height 7
type input "4A Dava Drive"
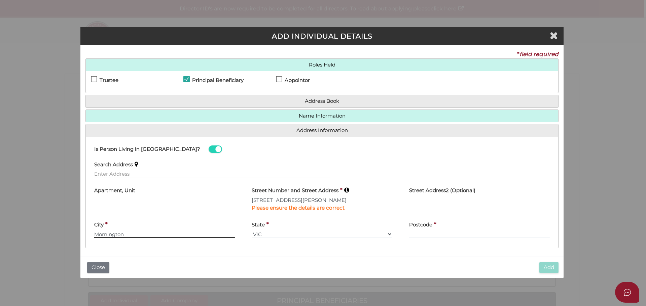
type input "Mornington"
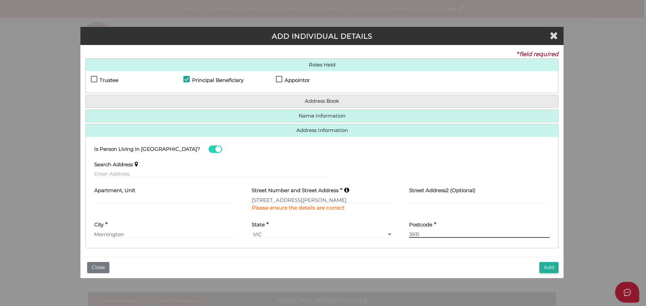
scroll to position [2, 0]
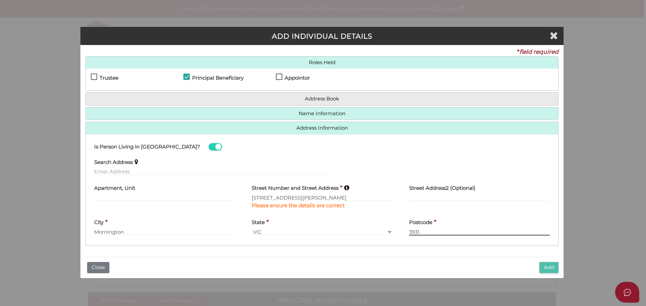
type input "3931"
click at [545, 267] on button "Add" at bounding box center [548, 267] width 19 height 11
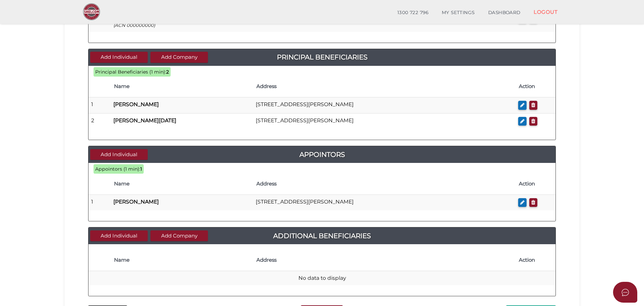
scroll to position [269, 0]
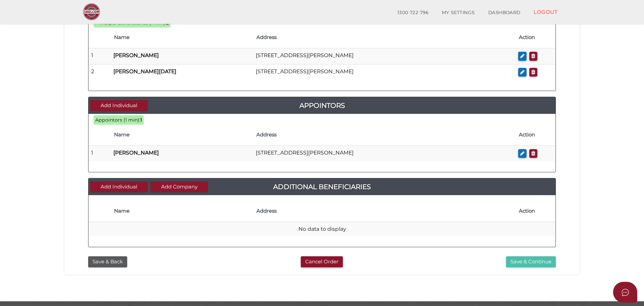
click at [517, 262] on button "Save & Continue" at bounding box center [531, 262] width 50 height 11
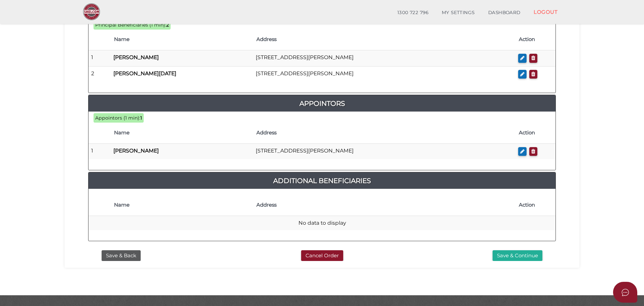
scroll to position [358, 0]
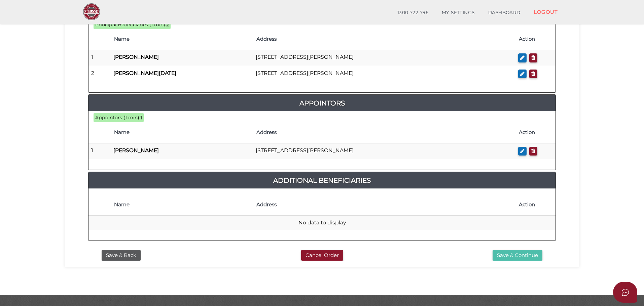
click at [508, 250] on button "Save & Continue" at bounding box center [518, 255] width 50 height 11
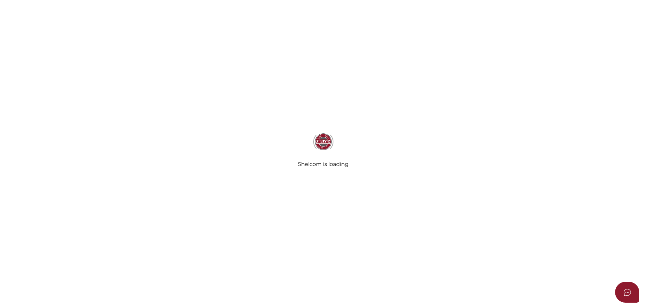
select select "Comb Binding"
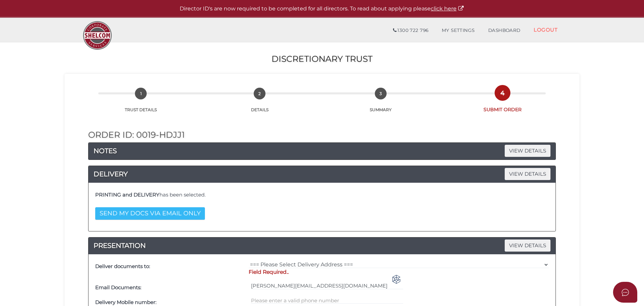
click at [181, 211] on button "SEND MY DOCS VIA EMAIL ONLY" at bounding box center [150, 214] width 110 height 12
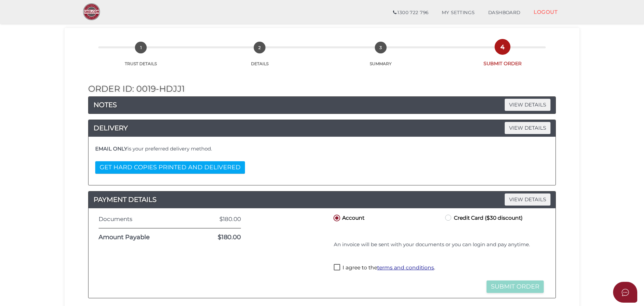
scroll to position [34, 0]
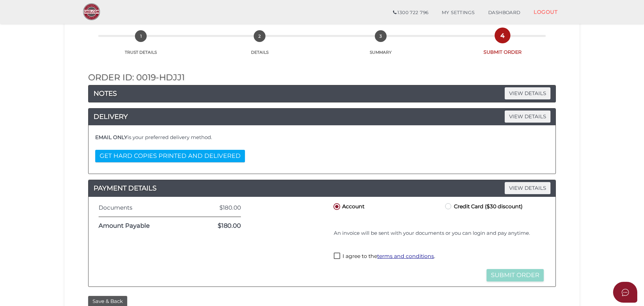
click at [447, 207] on label "Credit Card ($30 discount)" at bounding box center [483, 206] width 79 height 8
radio input "true"
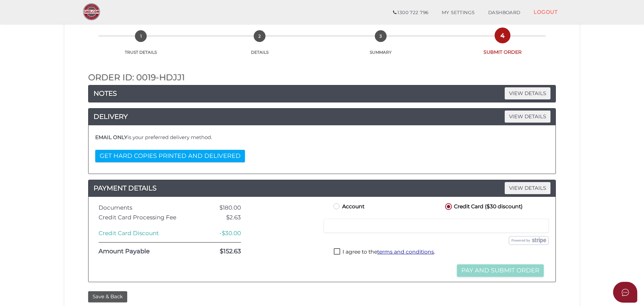
click at [338, 252] on label "I agree to the terms and conditions ." at bounding box center [384, 253] width 101 height 8
checkbox input "true"
click at [498, 272] on button "Pay and Submit Order" at bounding box center [500, 271] width 87 height 12
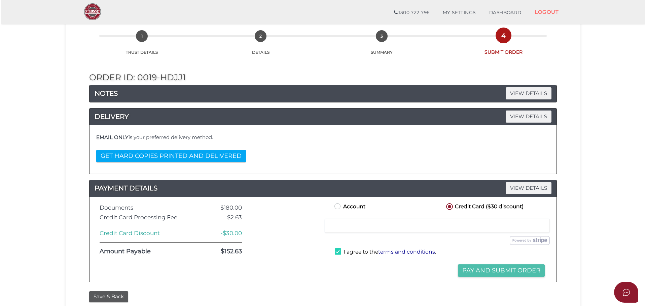
scroll to position [0, 0]
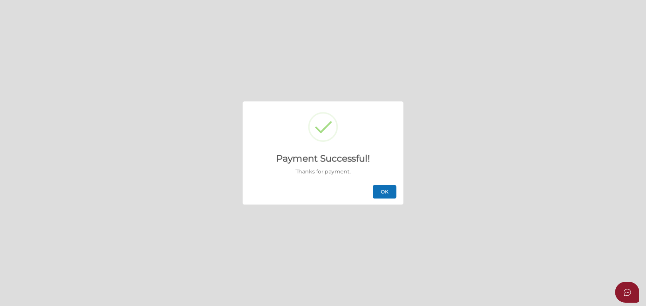
click at [390, 195] on button "OK" at bounding box center [385, 191] width 24 height 13
